Goal: Entertainment & Leisure: Consume media (video, audio)

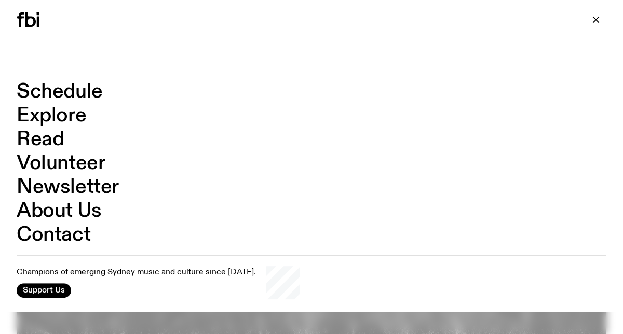
click at [68, 93] on link "Schedule" at bounding box center [60, 92] width 86 height 20
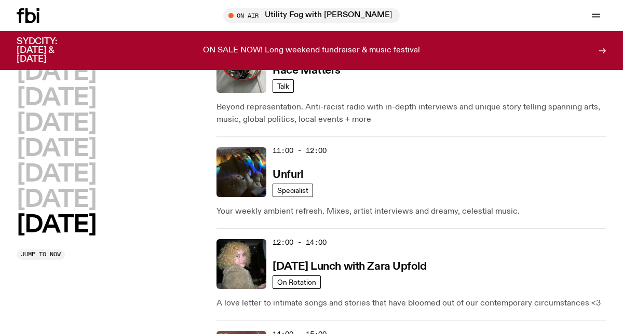
scroll to position [439, 0]
click at [74, 223] on h2 "[DATE]" at bounding box center [56, 225] width 79 height 23
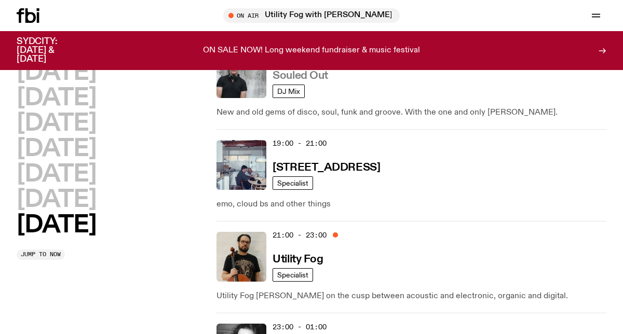
scroll to position [898, 0]
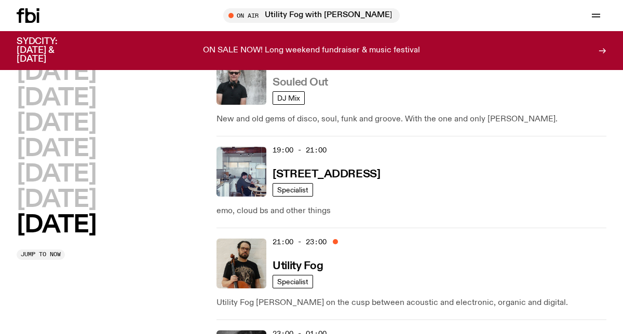
click at [292, 80] on h3 "Souled Out" at bounding box center [301, 82] width 56 height 11
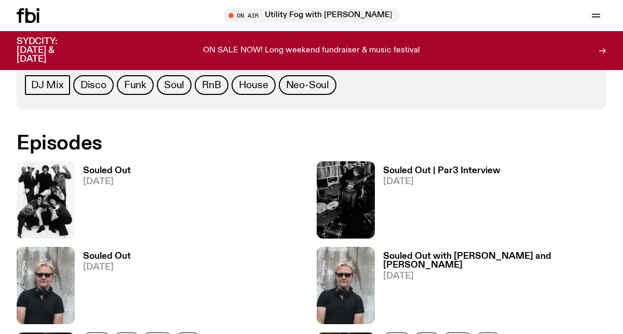
scroll to position [521, 0]
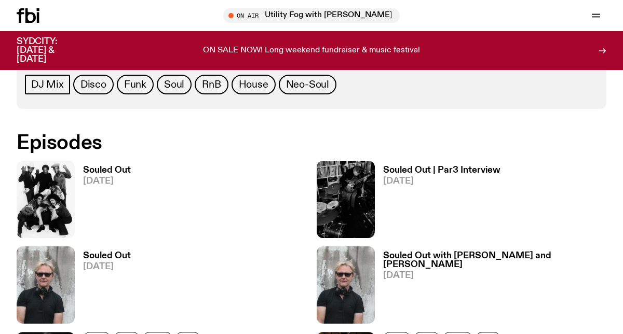
click at [116, 172] on h3 "Souled Out" at bounding box center [107, 170] width 48 height 9
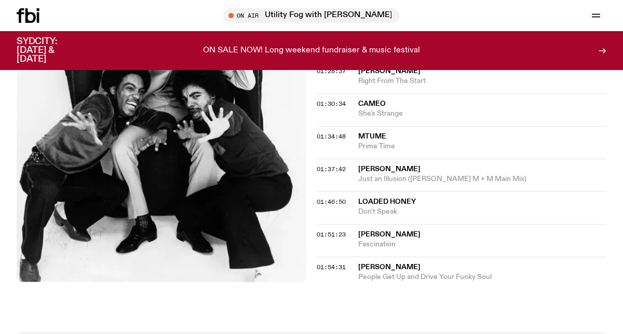
scroll to position [976, 0]
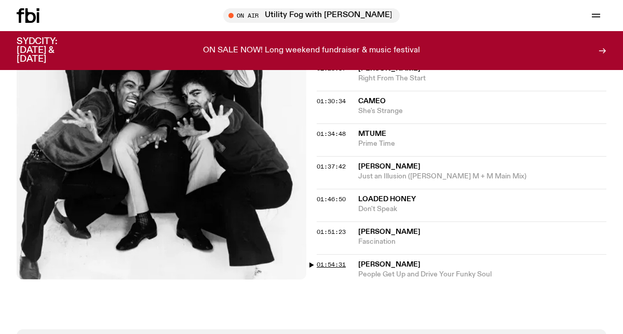
click at [340, 261] on span "01:54:31" at bounding box center [331, 265] width 29 height 8
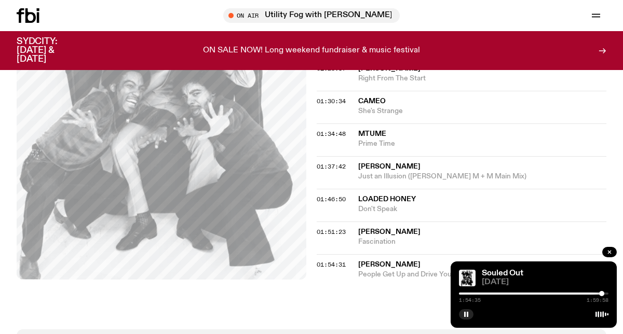
click at [602, 293] on div at bounding box center [601, 293] width 5 height 5
click at [603, 293] on div at bounding box center [603, 293] width 5 height 5
click at [604, 293] on div at bounding box center [603, 293] width 5 height 5
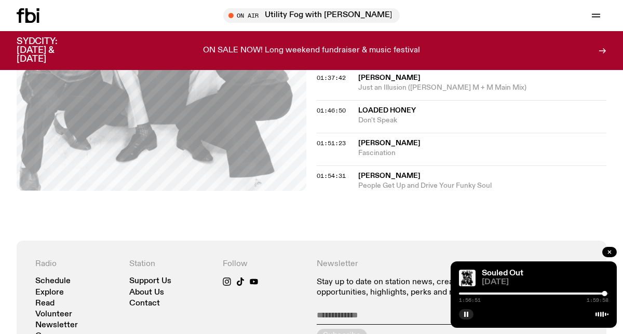
scroll to position [1086, 0]
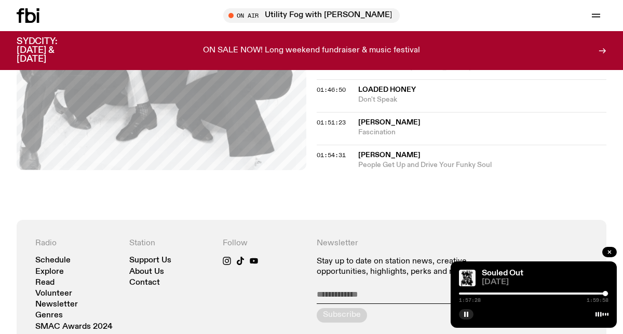
click at [605, 293] on div at bounding box center [605, 293] width 5 height 5
click at [606, 293] on div at bounding box center [605, 293] width 5 height 5
click at [607, 293] on div at bounding box center [606, 293] width 5 height 5
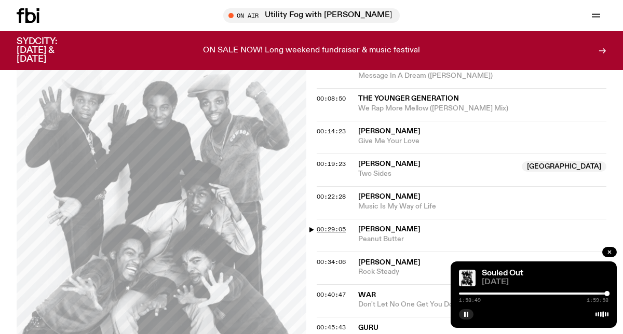
scroll to position [330, 0]
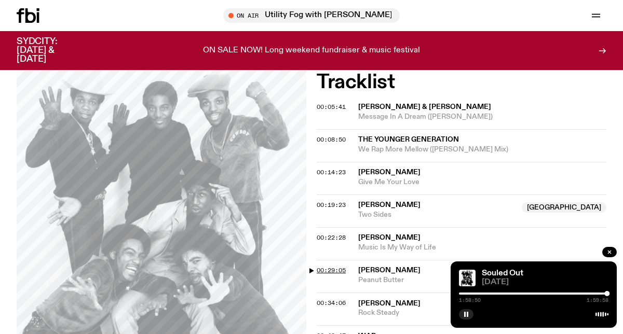
click at [324, 266] on span "00:29:05" at bounding box center [331, 270] width 29 height 8
click at [495, 293] on div at bounding box center [495, 293] width 5 height 5
click at [495, 292] on div at bounding box center [494, 293] width 5 height 5
click at [495, 293] on div at bounding box center [494, 293] width 5 height 5
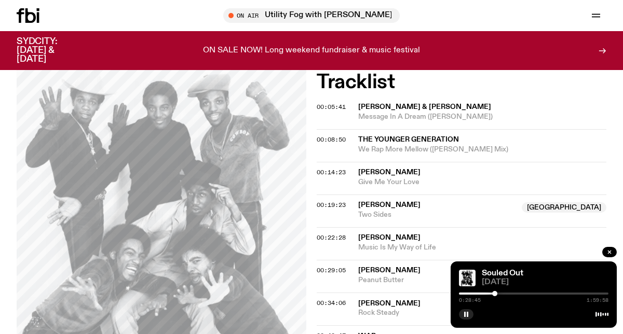
click at [495, 293] on div at bounding box center [494, 293] width 5 height 5
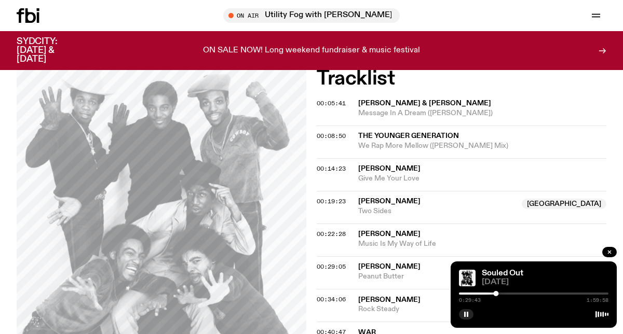
scroll to position [321, 0]
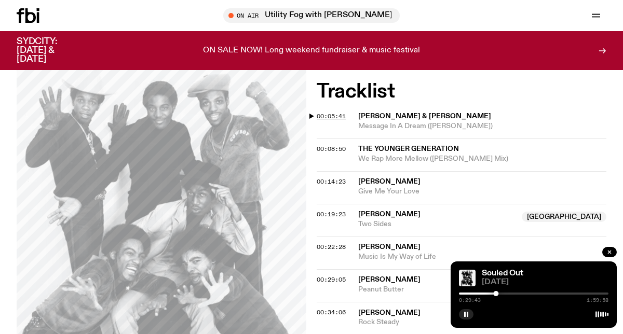
click at [334, 112] on span "00:05:41" at bounding box center [331, 116] width 29 height 8
click at [463, 293] on div at bounding box center [392, 294] width 150 height 2
click at [461, 293] on div at bounding box center [462, 293] width 5 height 5
click at [460, 293] on div at bounding box center [459, 293] width 5 height 5
click at [468, 314] on rect "button" at bounding box center [468, 314] width 2 height 5
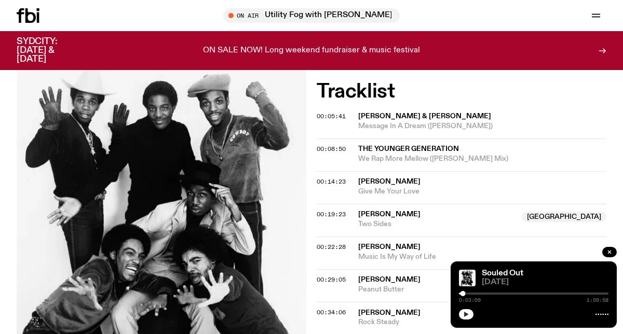
click at [459, 309] on button "button" at bounding box center [466, 314] width 15 height 10
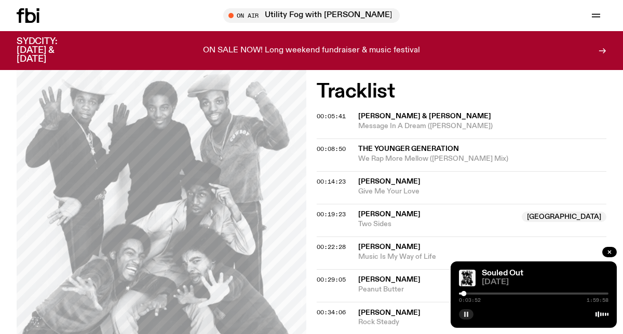
click at [466, 293] on div at bounding box center [534, 294] width 150 height 2
click at [467, 293] on div at bounding box center [466, 293] width 5 height 5
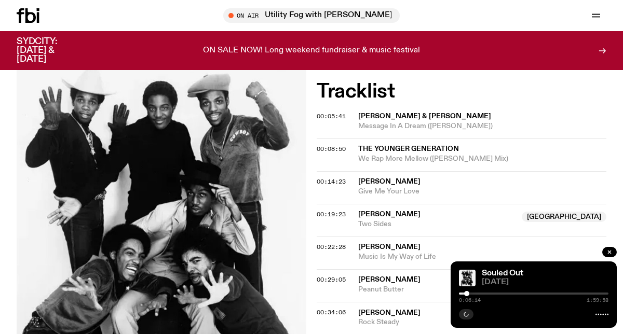
click at [470, 293] on div at bounding box center [534, 294] width 150 height 2
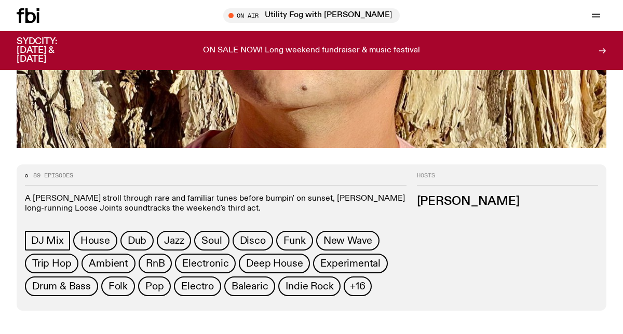
scroll to position [544, 0]
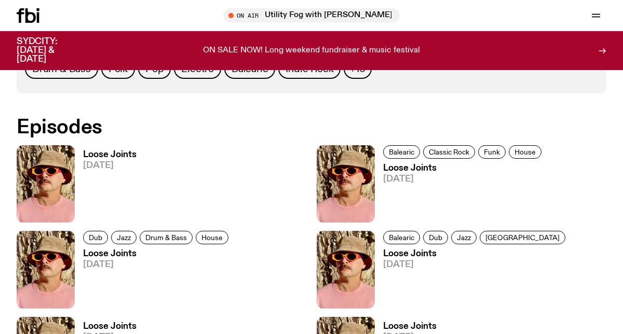
click at [112, 155] on h3 "Loose Joints" at bounding box center [109, 155] width 53 height 9
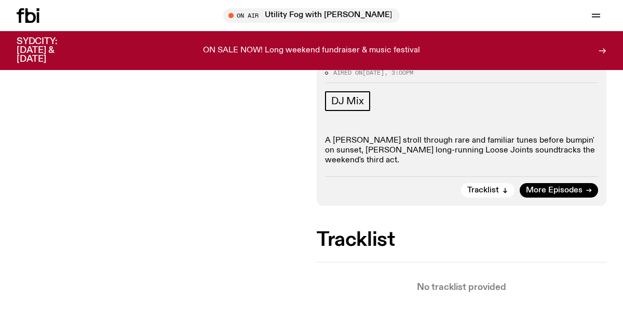
scroll to position [117, 0]
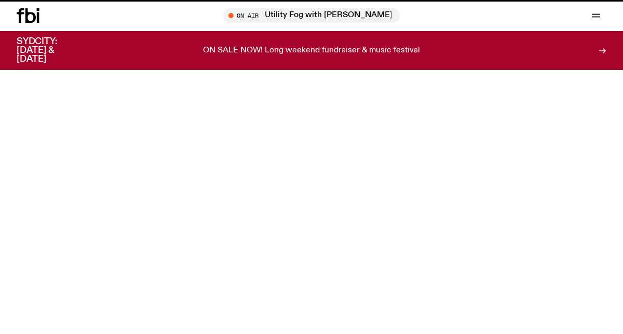
scroll to position [544, 0]
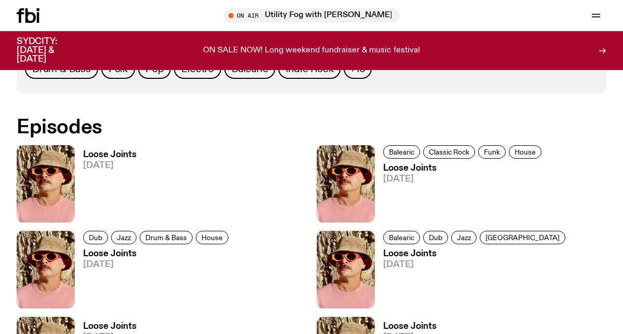
click at [421, 170] on h3 "Loose Joints" at bounding box center [463, 168] width 161 height 9
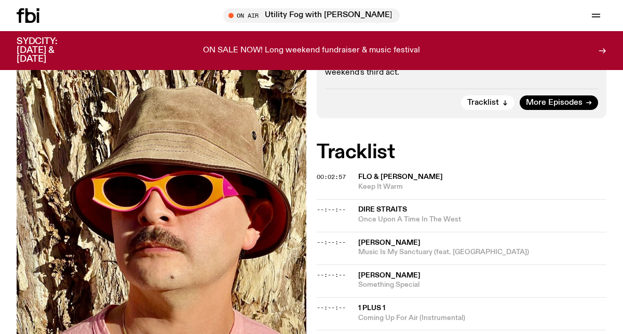
scroll to position [186, 0]
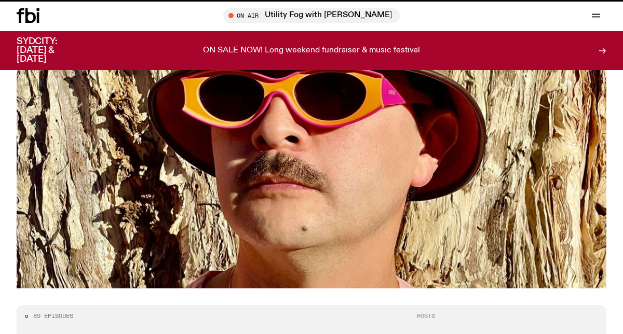
scroll to position [544, 0]
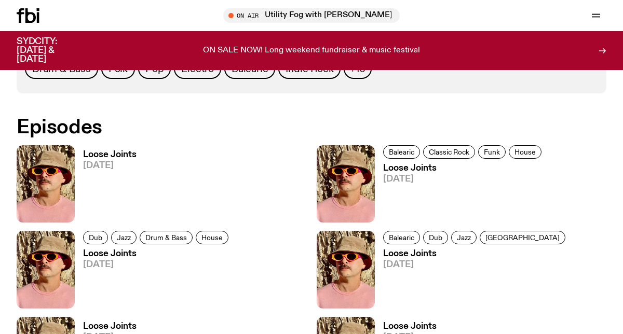
click at [116, 254] on h3 "Loose Joints" at bounding box center [157, 254] width 149 height 9
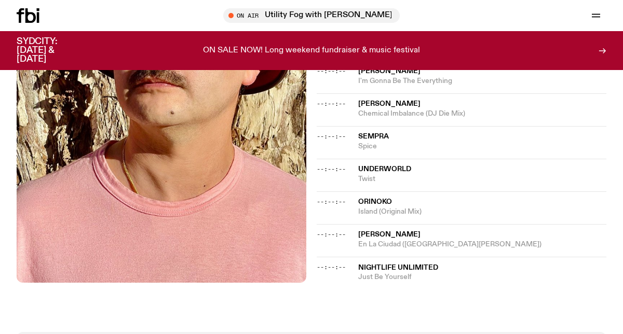
scroll to position [875, 0]
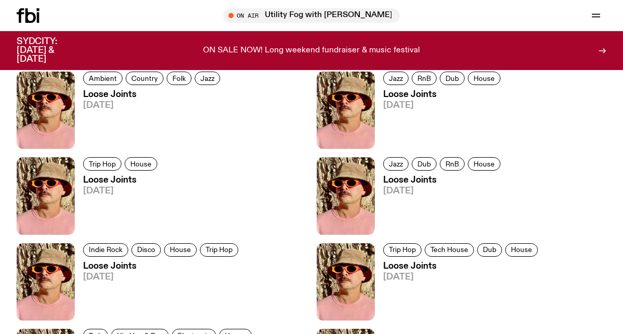
scroll to position [544, 0]
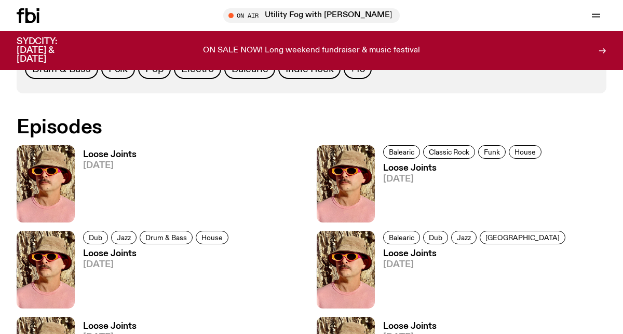
click at [413, 252] on h3 "Loose Joints" at bounding box center [475, 254] width 185 height 9
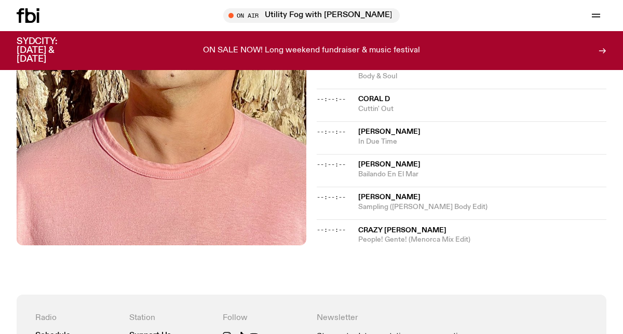
scroll to position [938, 0]
